Goal: Task Accomplishment & Management: Use online tool/utility

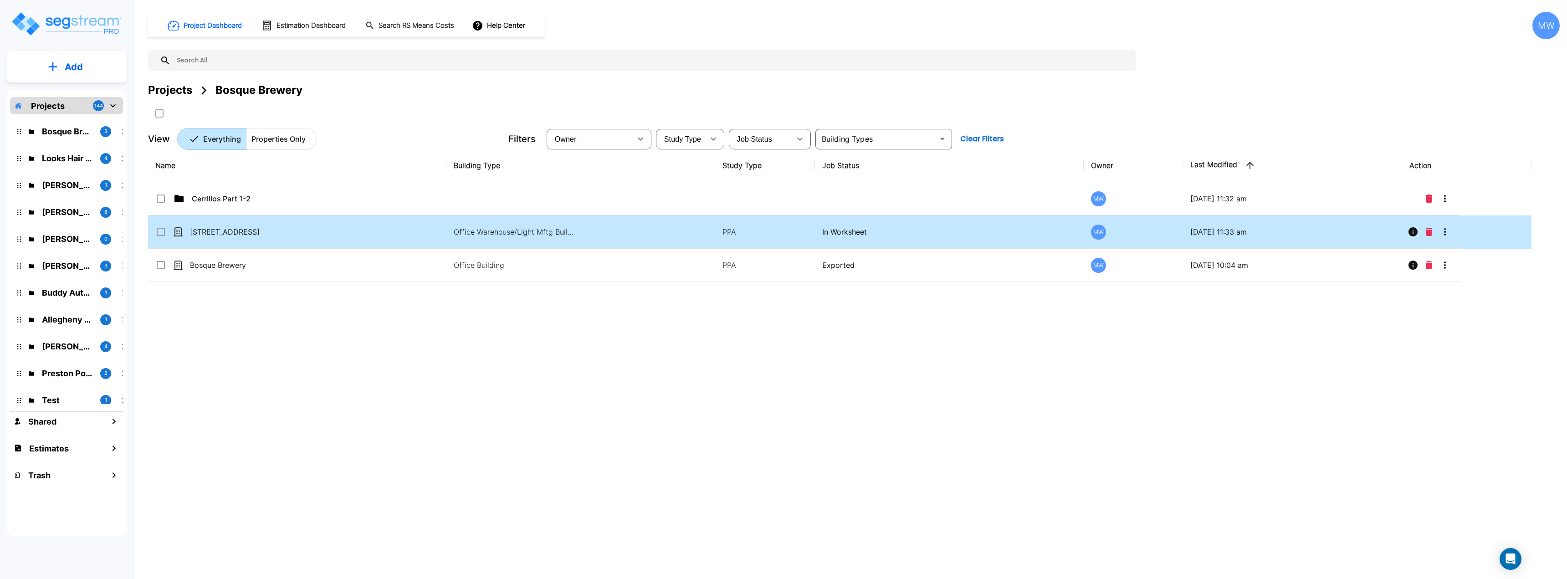
click at [404, 230] on td "[STREET_ADDRESS]" at bounding box center [297, 231] width 298 height 33
checkbox input "true"
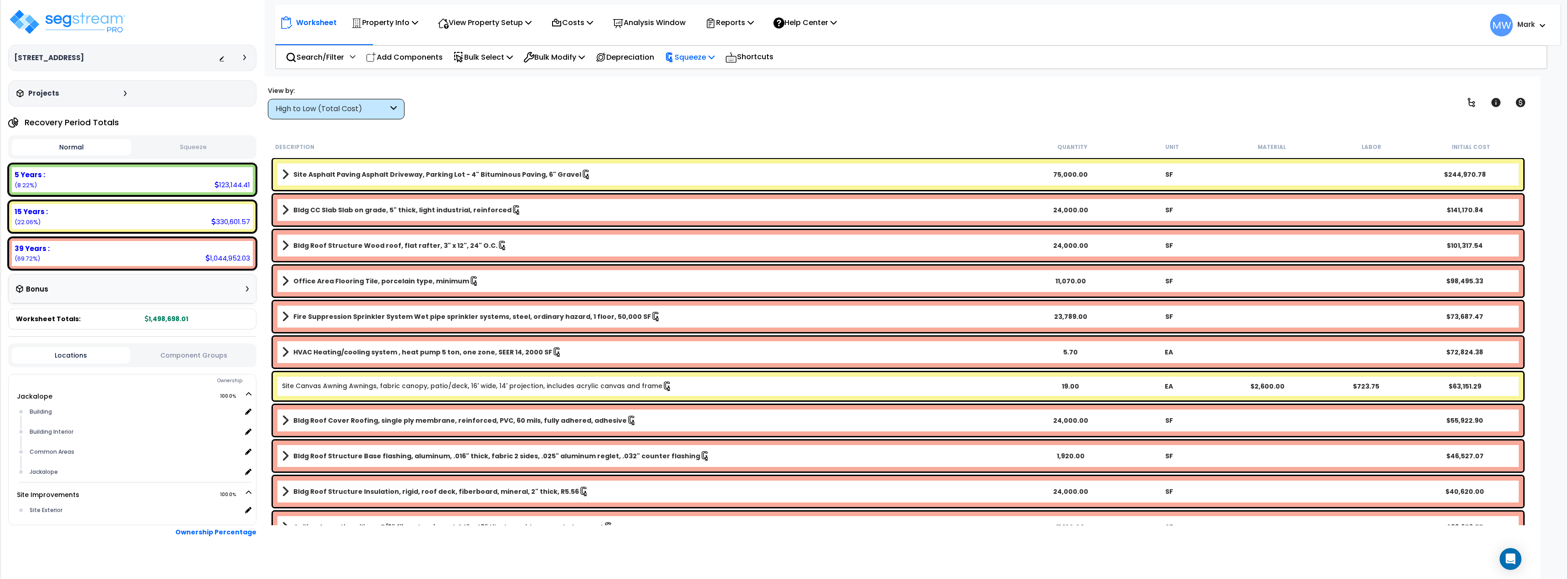
click at [707, 60] on p "Squeeze" at bounding box center [690, 57] width 50 height 12
drag, startPoint x: 900, startPoint y: 103, endPoint x: 846, endPoint y: 87, distance: 56.9
click at [900, 103] on div "View by: High to Low (Total Cost) High to Low (Total Cost)" at bounding box center [898, 103] width 1267 height 34
click at [713, 22] on icon at bounding box center [711, 24] width 4 height 4
click at [670, 25] on p "Analysis Window" at bounding box center [649, 22] width 73 height 12
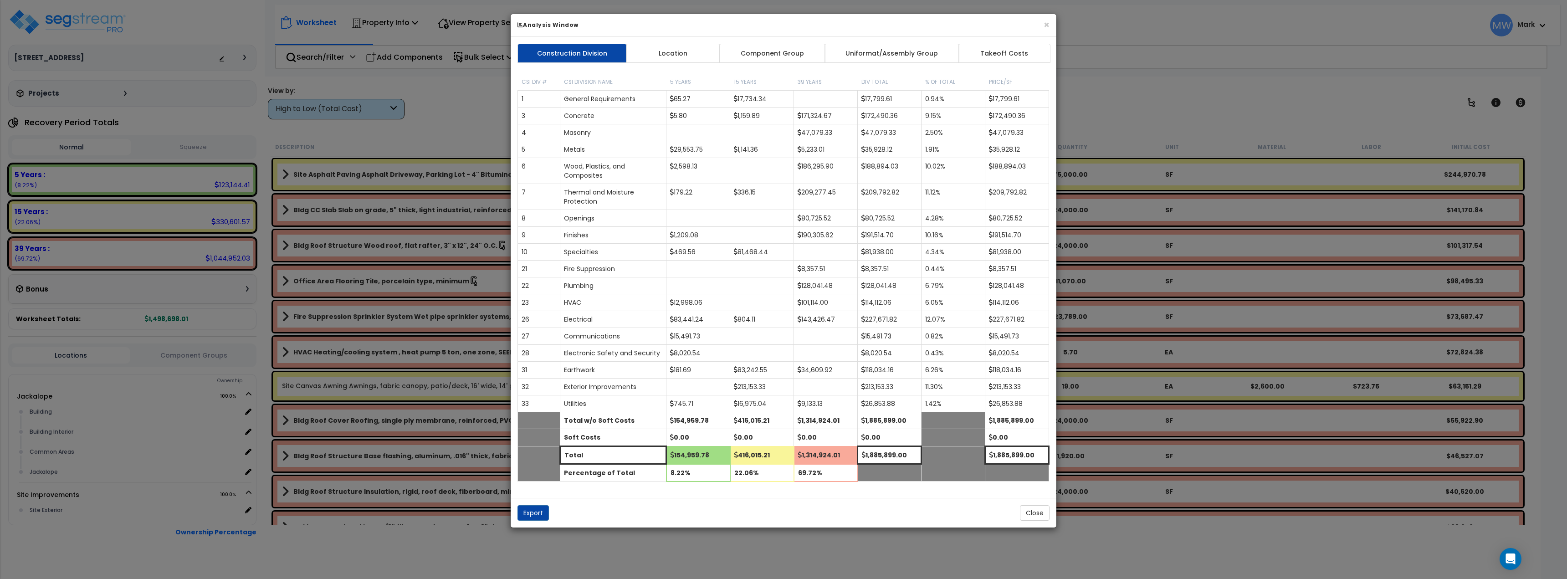
click at [1182, 48] on div "× Analysis Window Construction Division Location Component Group Uniformat/Asse…" at bounding box center [783, 289] width 1567 height 579
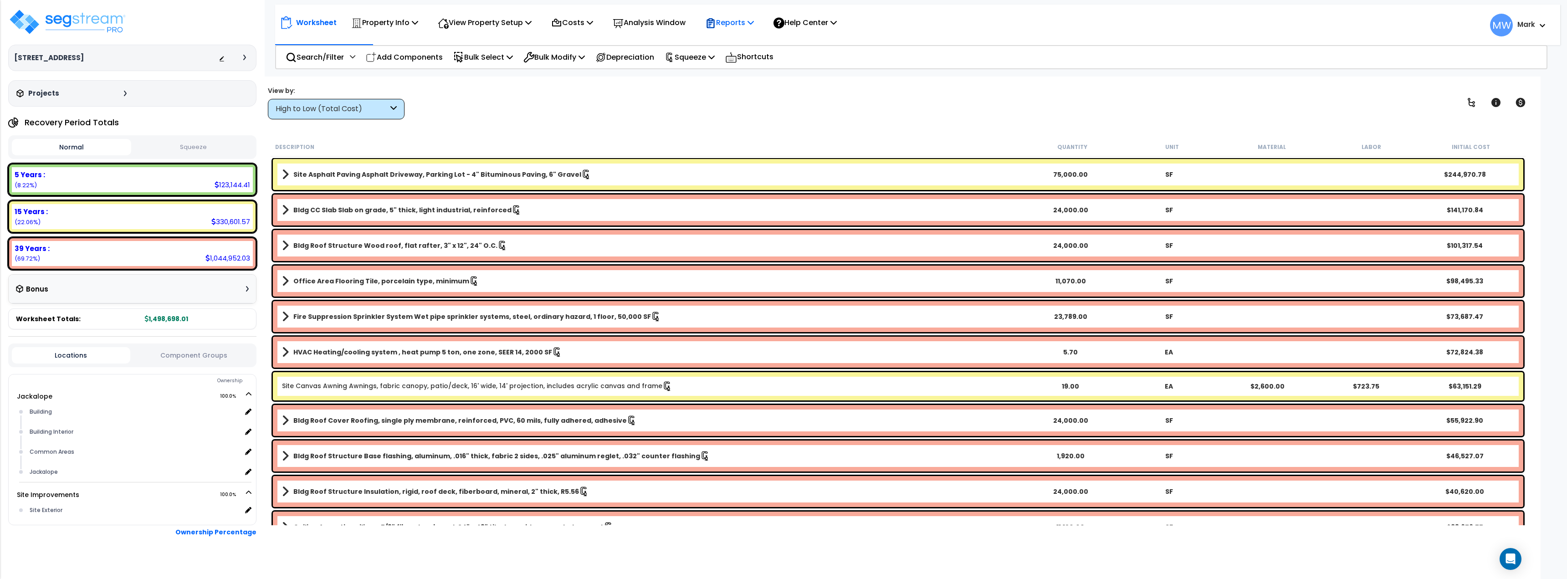
click at [753, 31] on div "Reports" at bounding box center [729, 22] width 49 height 21
click at [749, 42] on link "Get Report" at bounding box center [746, 43] width 90 height 18
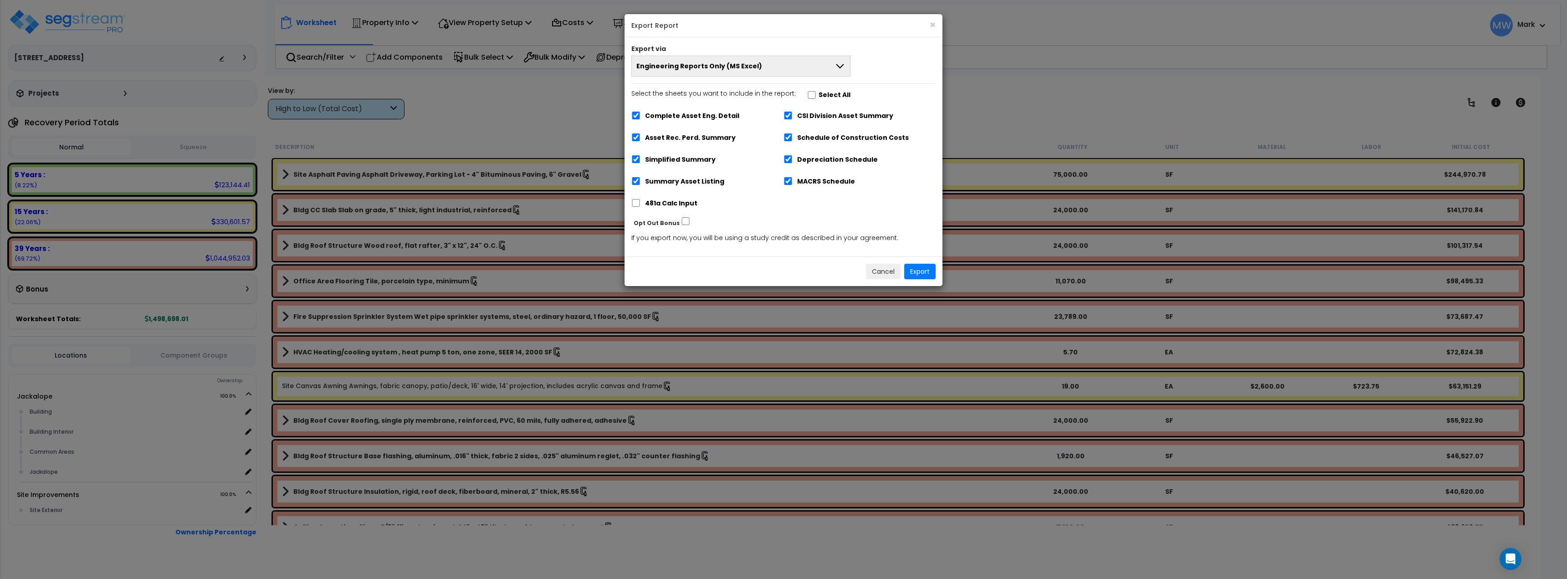
click at [789, 59] on button "Engineering Reports Only (MS Excel)" at bounding box center [740, 66] width 219 height 21
click at [795, 121] on li "Engineering Report & Narrative Report (MS Excel & MS Word)" at bounding box center [741, 128] width 218 height 20
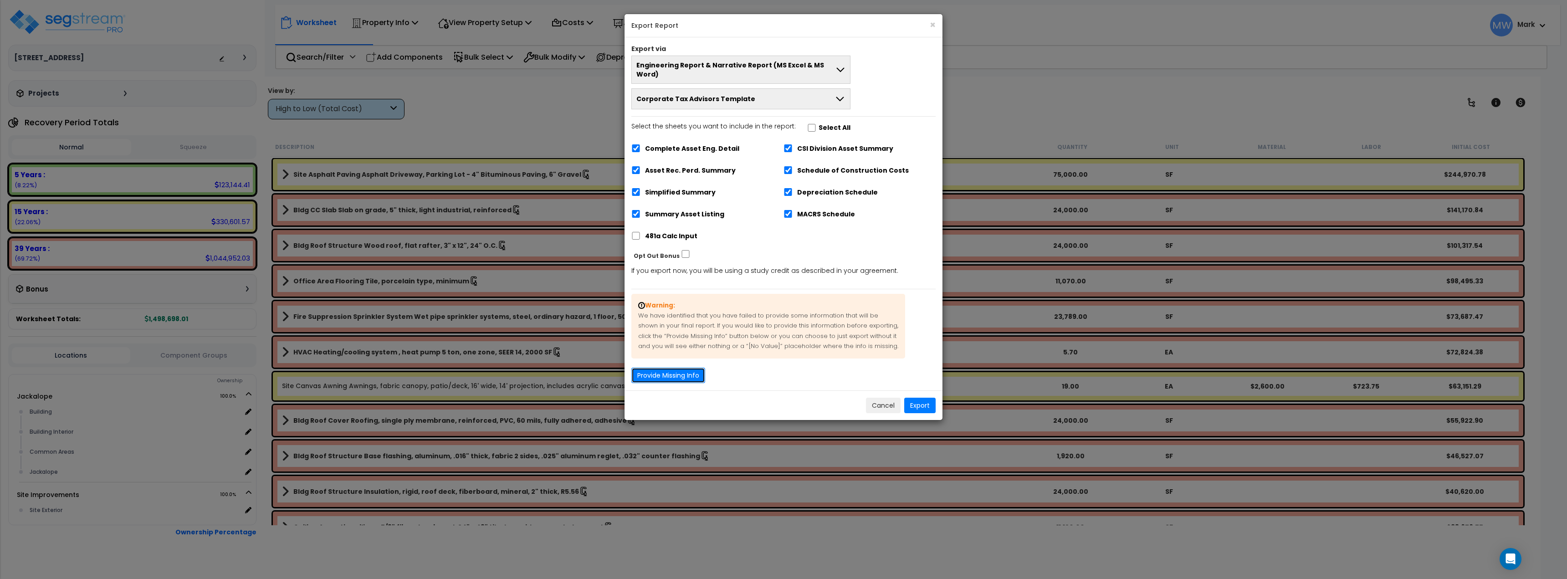
click at [691, 372] on button "Provide Missing Info" at bounding box center [668, 375] width 74 height 15
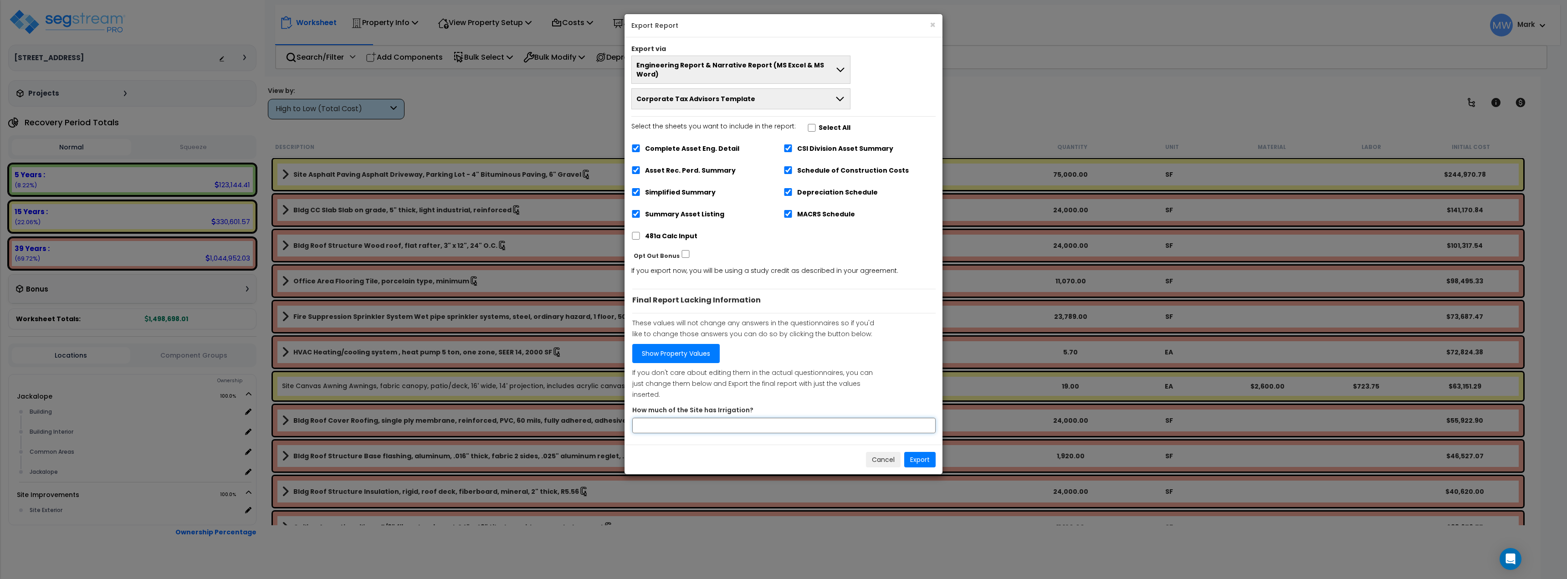
click at [749, 418] on input "How much of the Site has Irrigation?" at bounding box center [783, 425] width 303 height 15
type input "0"
click at [769, 373] on p "If you don't care about editing them in the actual questionnaires, you can just…" at bounding box center [757, 384] width 251 height 32
click at [916, 452] on button "Export" at bounding box center [919, 459] width 31 height 15
